Goal: Task Accomplishment & Management: Manage account settings

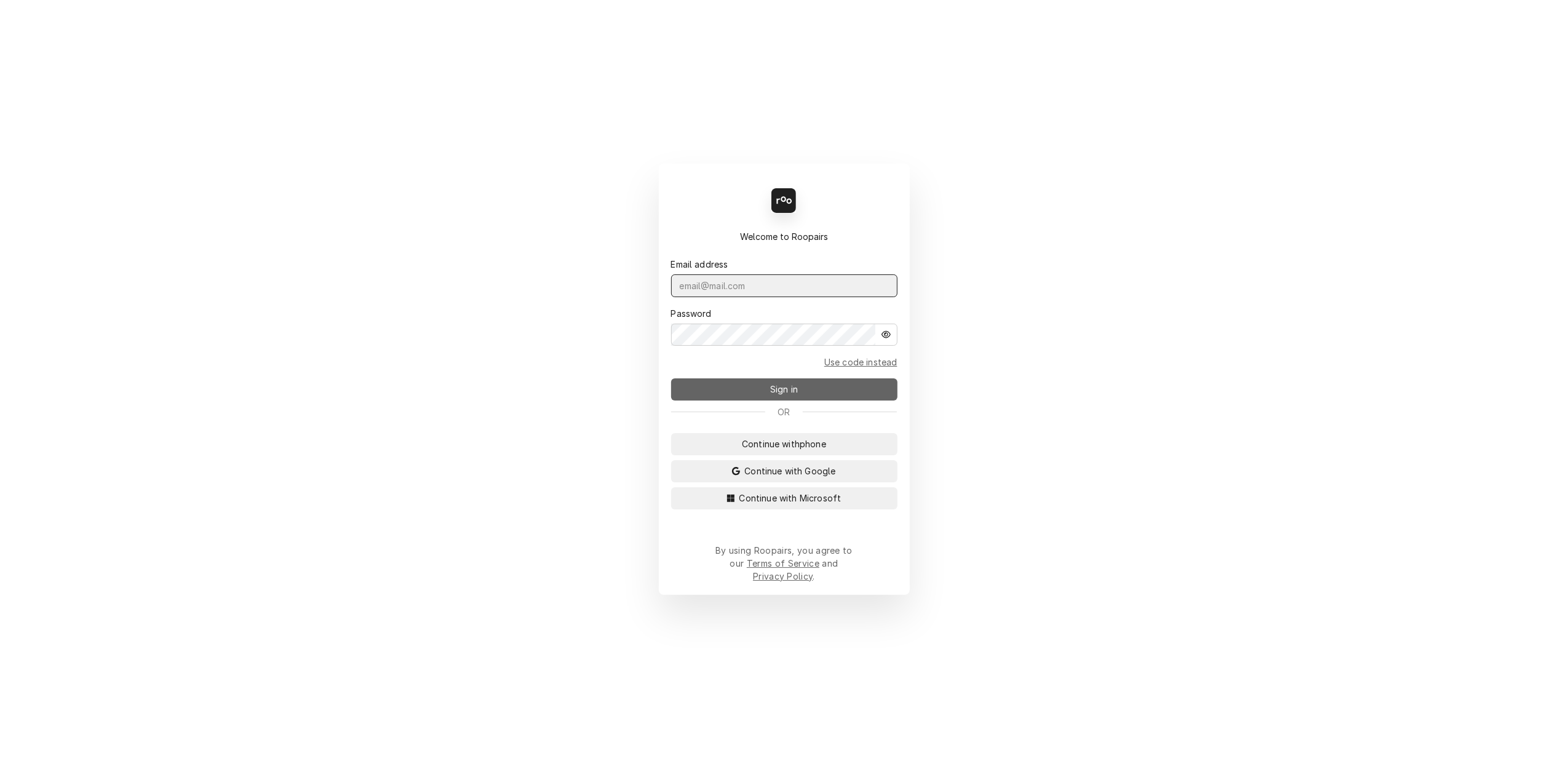
type input "[PERSON_NAME][EMAIL_ADDRESS][DOMAIN_NAME]"
click at [784, 392] on span "Sign in" at bounding box center [784, 389] width 33 height 13
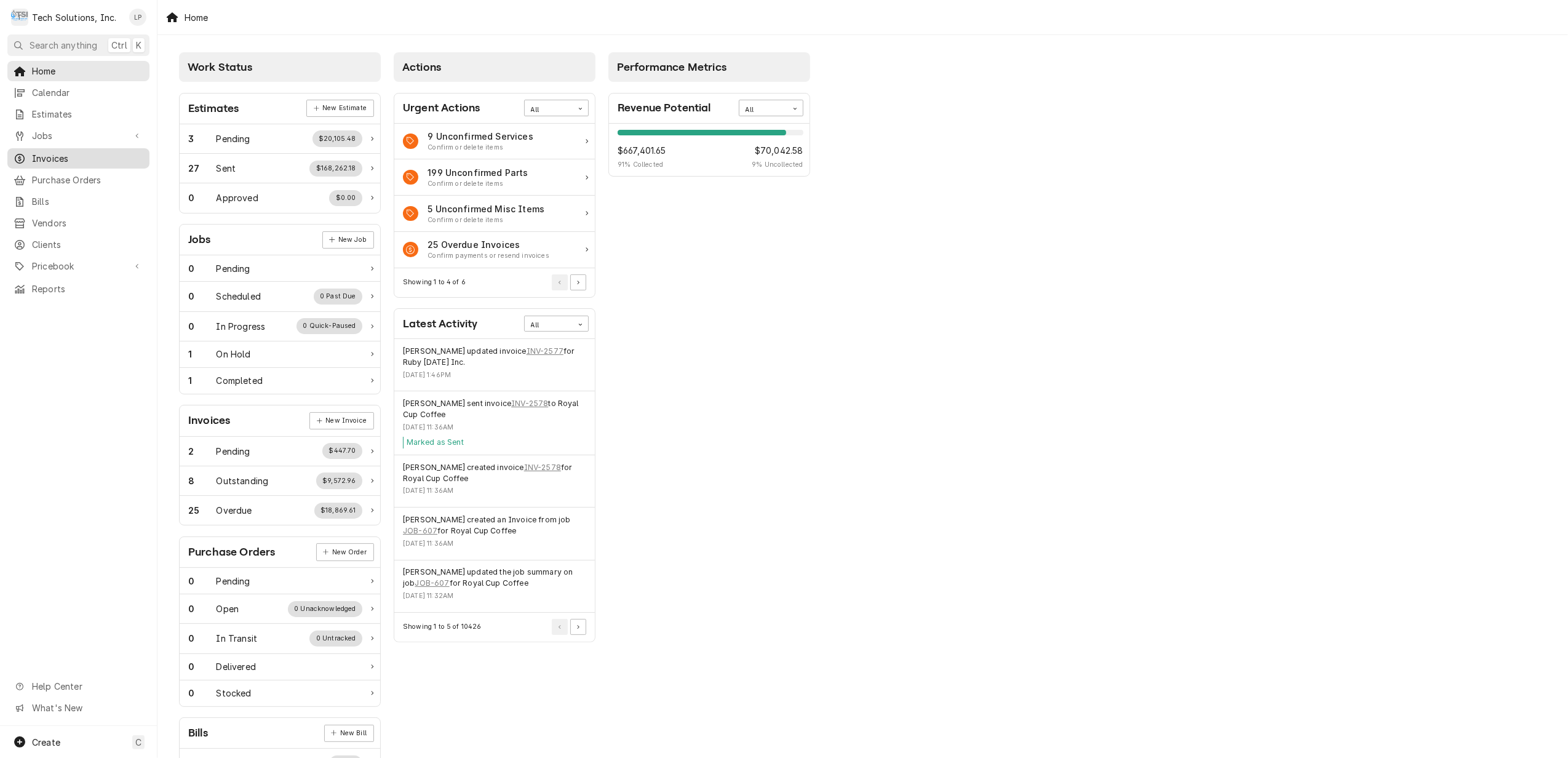
click at [57, 153] on span "Invoices" at bounding box center [88, 158] width 112 height 13
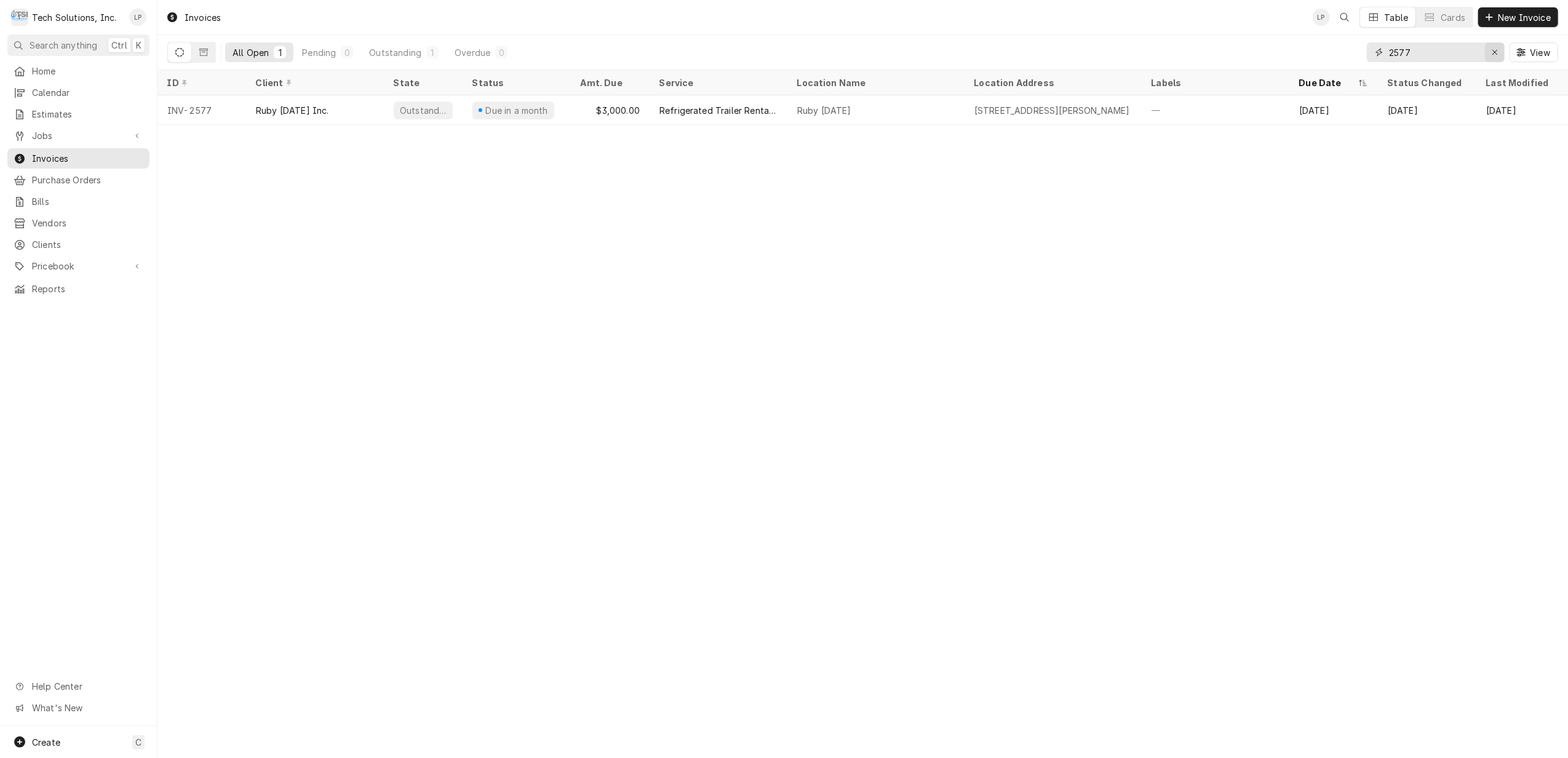
click at [1490, 58] on div "Erase input" at bounding box center [1495, 52] width 12 height 12
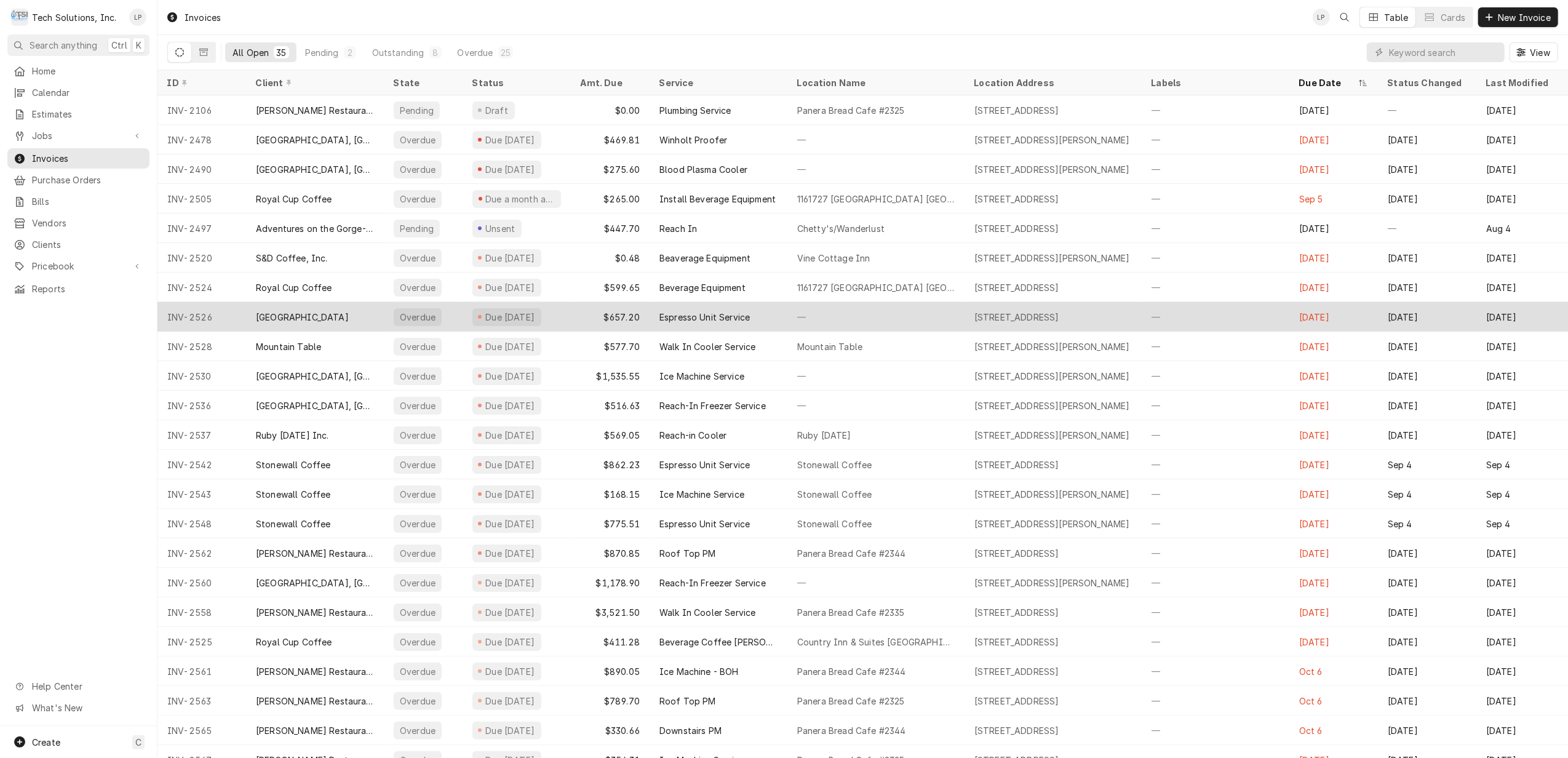
click at [283, 307] on div "[GEOGRAPHIC_DATA]" at bounding box center [315, 316] width 138 height 29
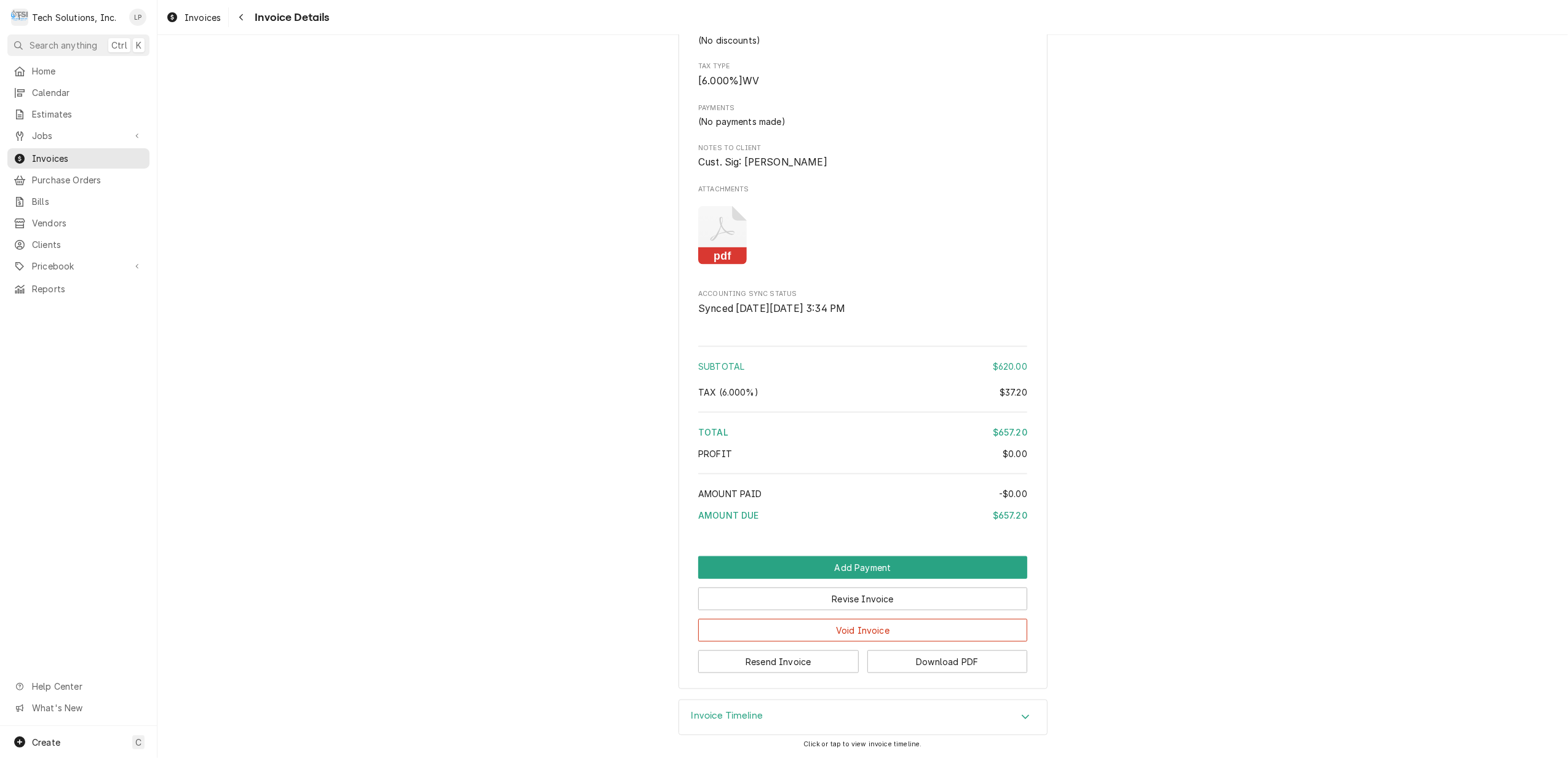
scroll to position [1185, 0]
click at [1021, 715] on icon "Accordion Header" at bounding box center [1025, 717] width 9 height 10
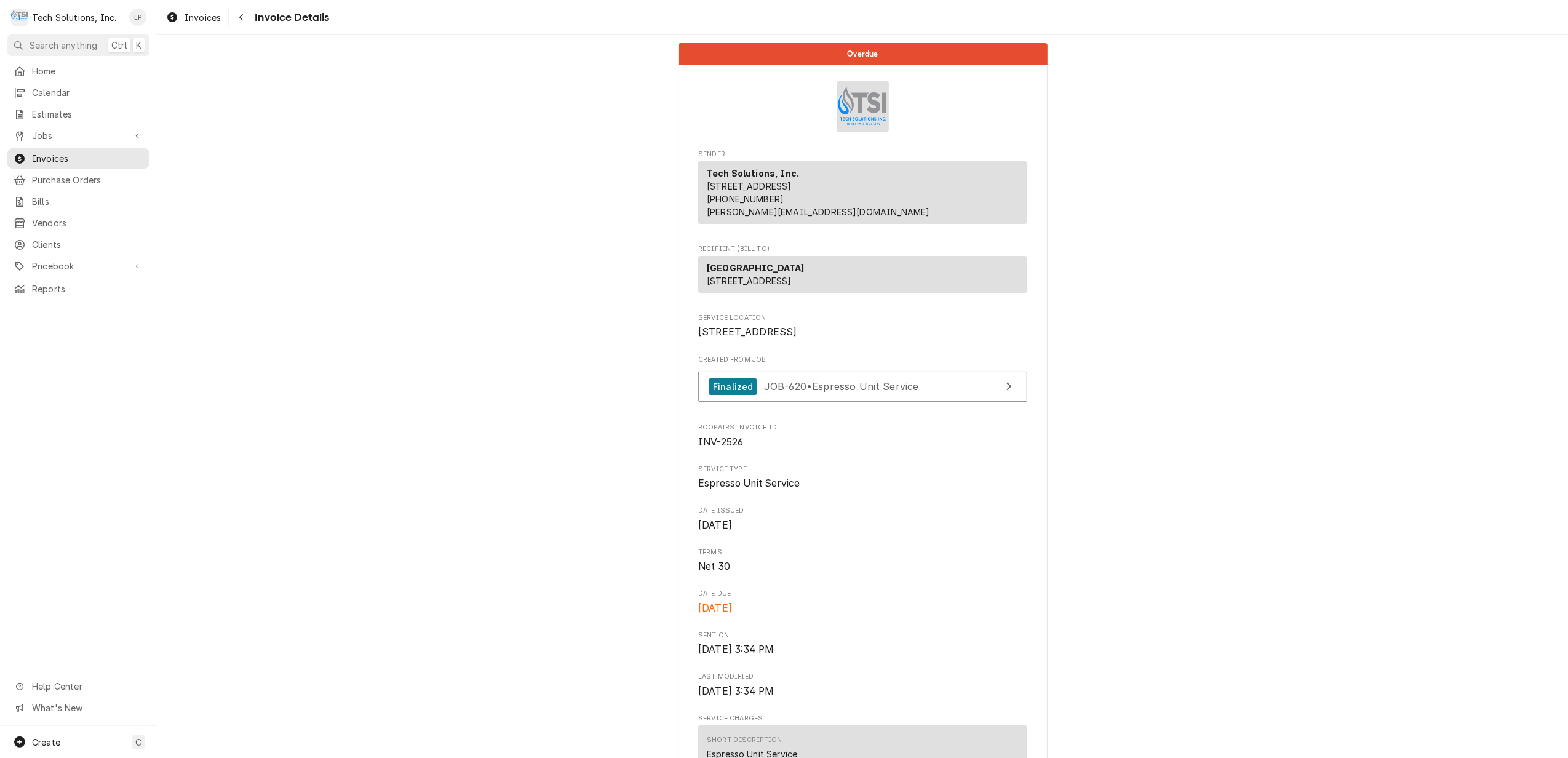
scroll to position [0, 0]
